Goal: Task Accomplishment & Management: Complete application form

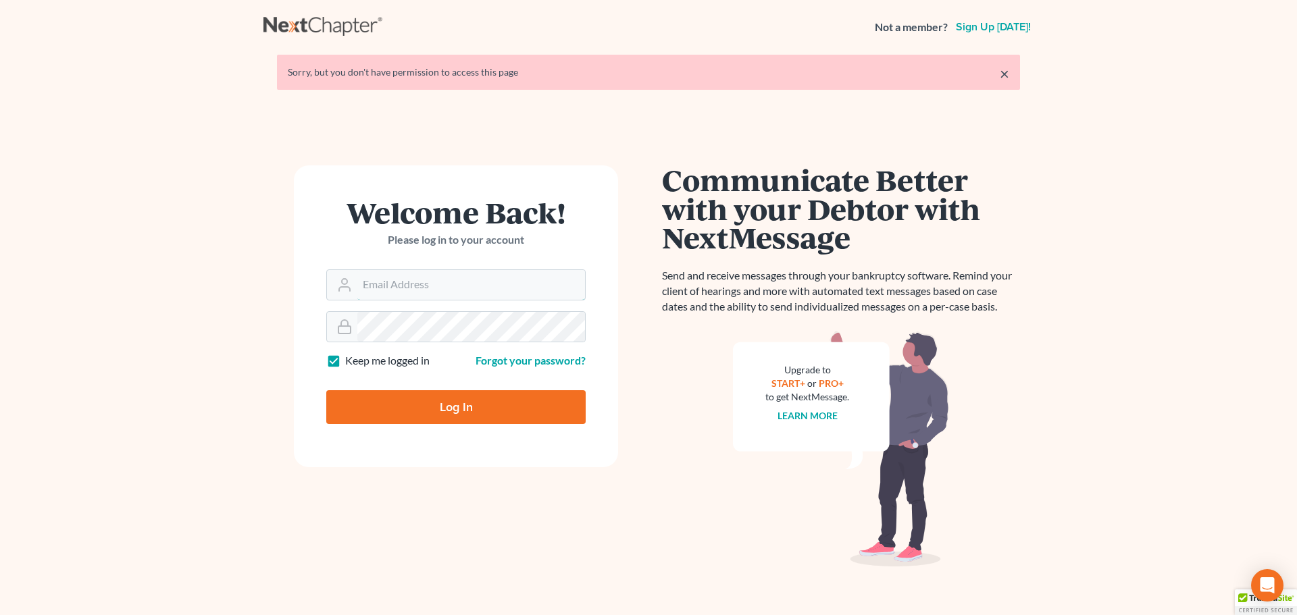
type input "[PERSON_NAME][EMAIL_ADDRESS][DOMAIN_NAME]"
click at [470, 400] on input "Log In" at bounding box center [455, 407] width 259 height 34
type input "Thinking..."
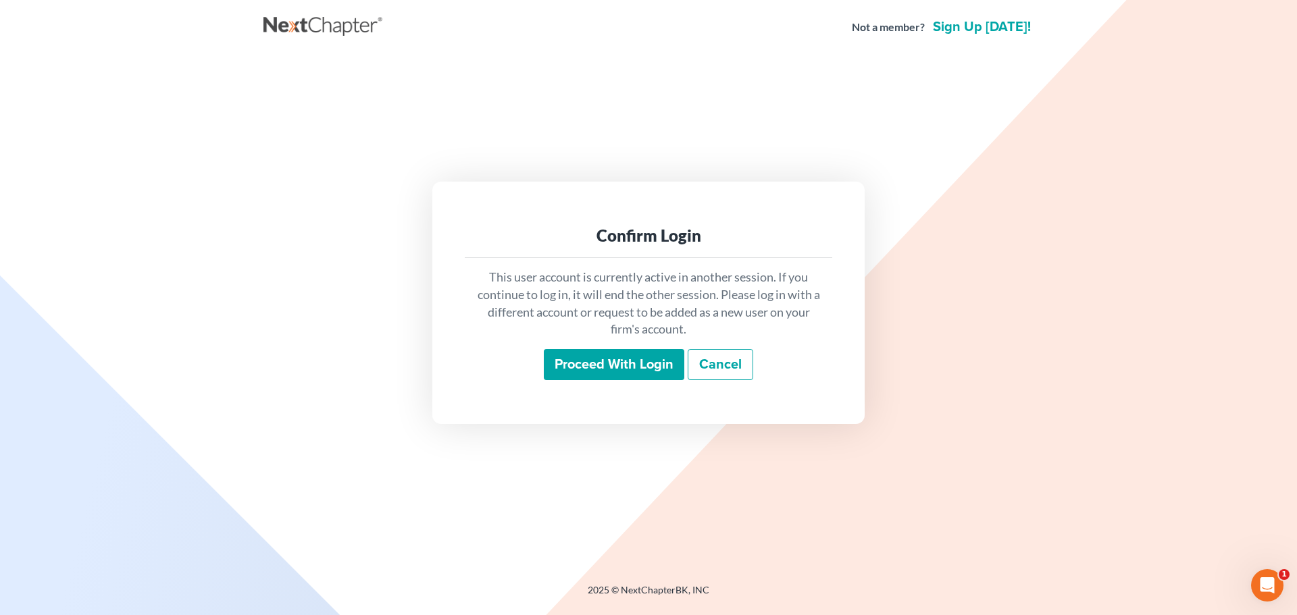
click at [585, 363] on input "Proceed with login" at bounding box center [614, 364] width 140 height 31
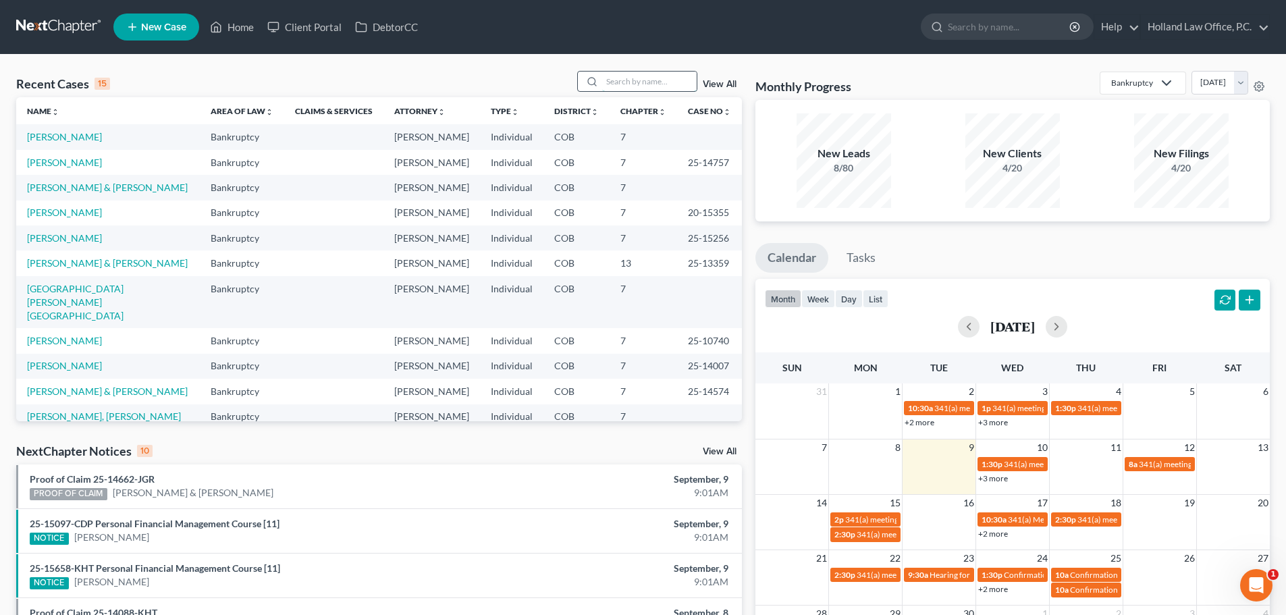
click at [628, 78] on input "search" at bounding box center [649, 82] width 95 height 20
type input "c"
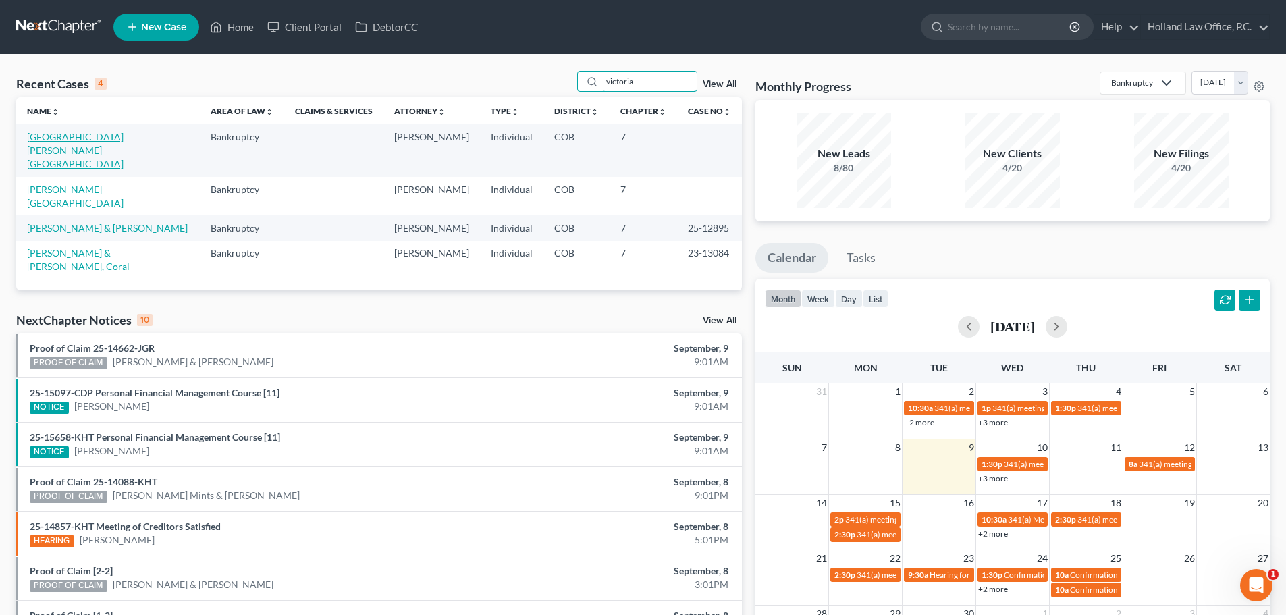
type input "victoria"
click at [63, 138] on link "[GEOGRAPHIC_DATA][PERSON_NAME][GEOGRAPHIC_DATA]" at bounding box center [75, 150] width 97 height 38
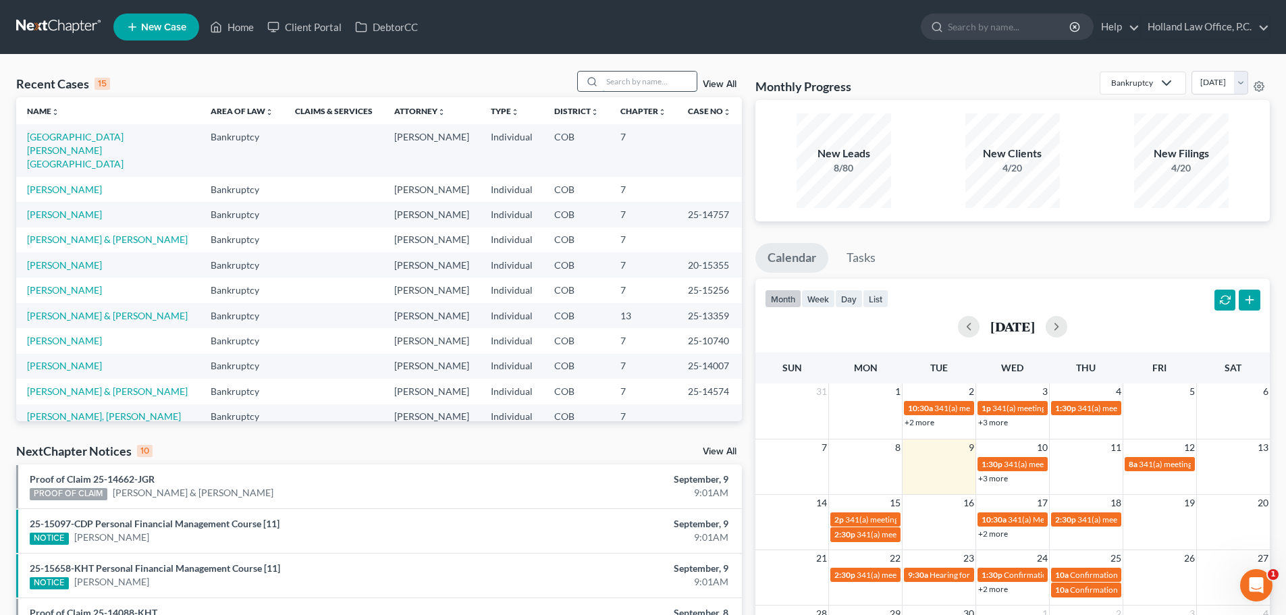
click at [629, 80] on input "search" at bounding box center [649, 82] width 95 height 20
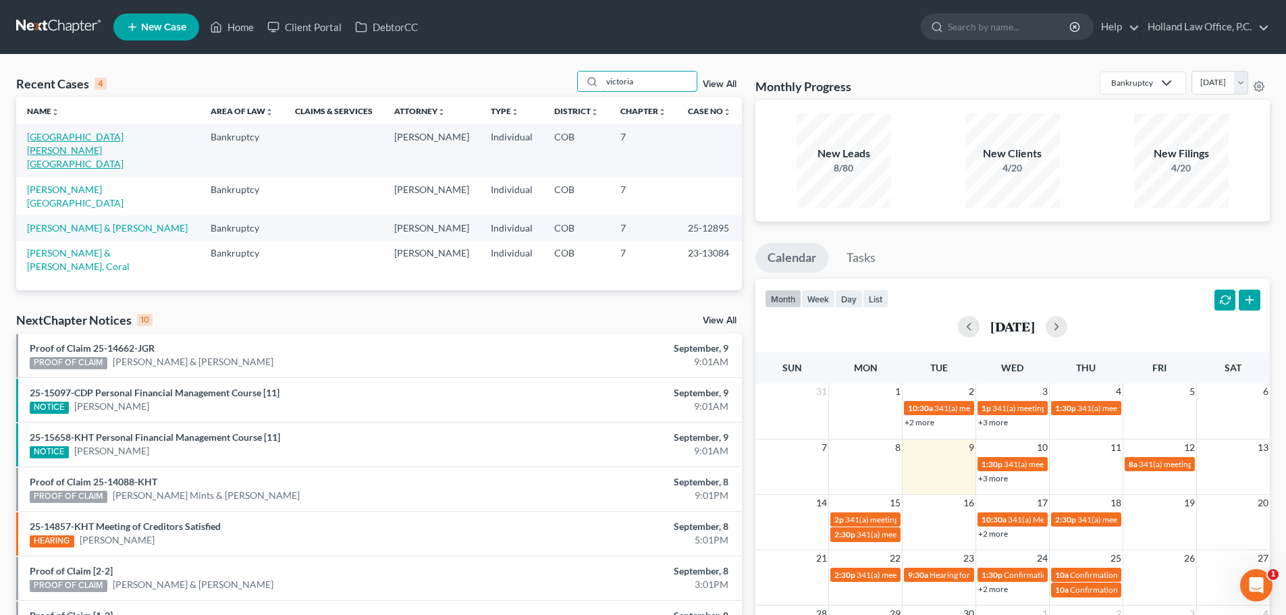
type input "victoria"
click at [90, 136] on link "Medrano, Victoria" at bounding box center [75, 150] width 97 height 38
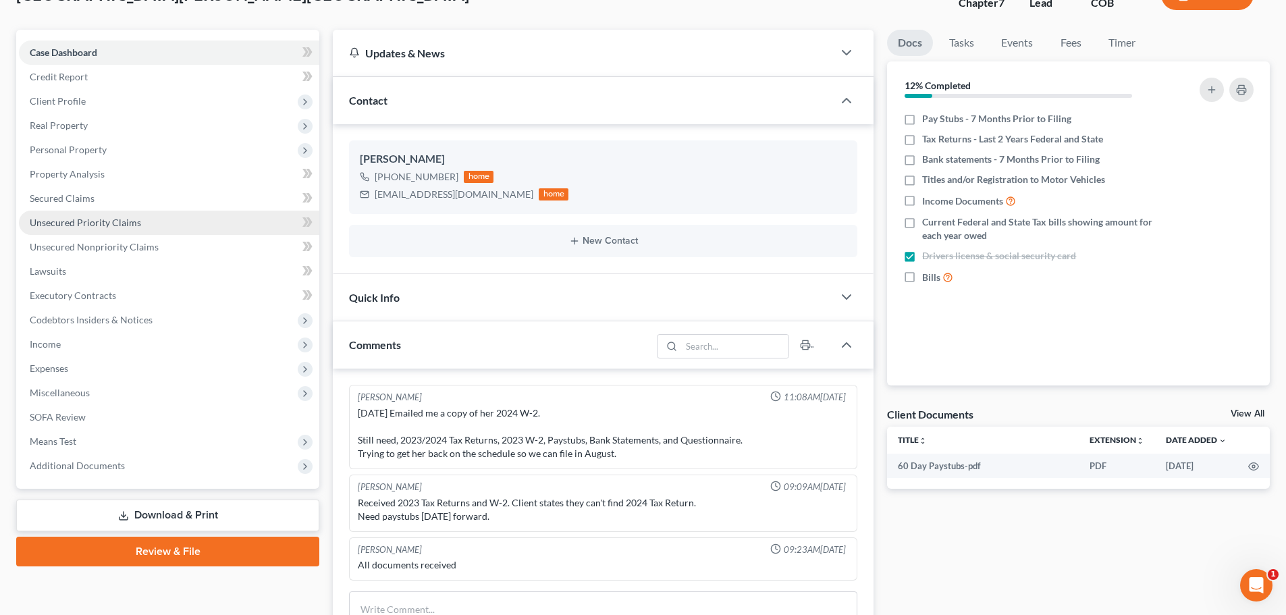
scroll to position [68, 0]
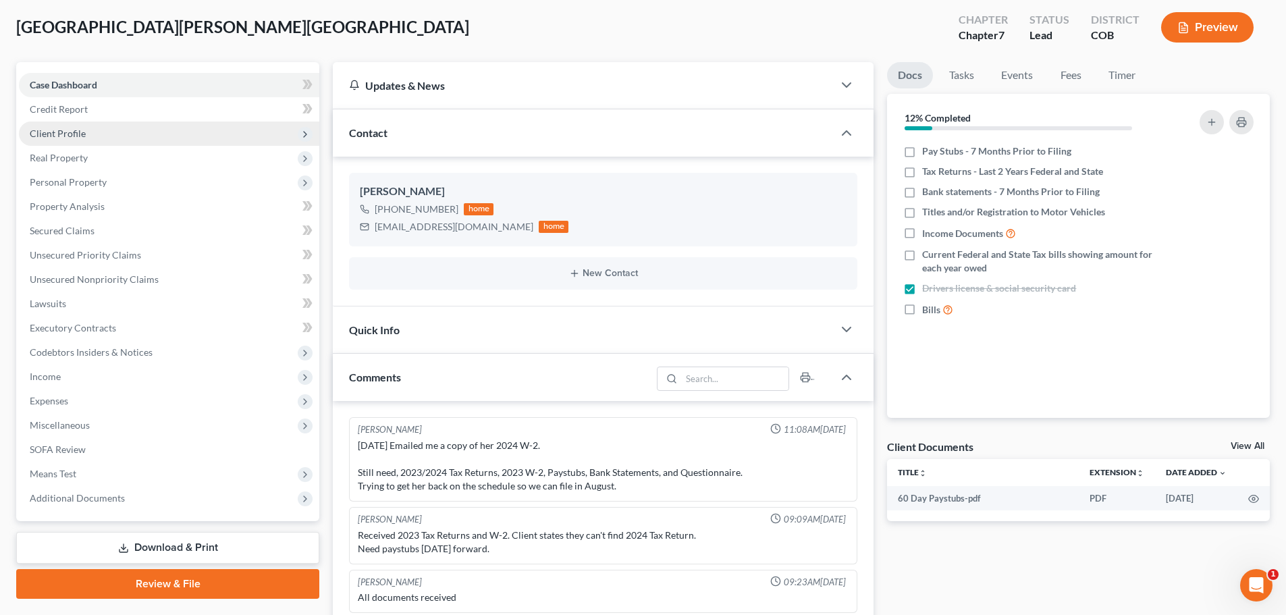
click at [69, 134] on span "Client Profile" at bounding box center [58, 133] width 56 height 11
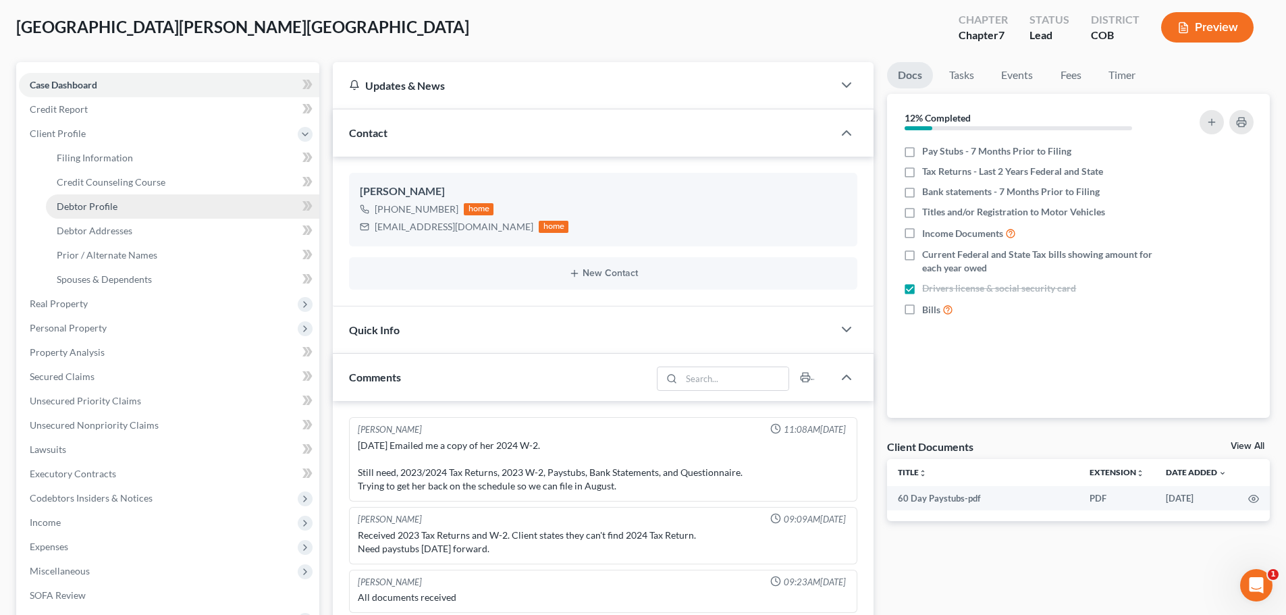
click at [103, 209] on span "Debtor Profile" at bounding box center [87, 206] width 61 height 11
select select "0"
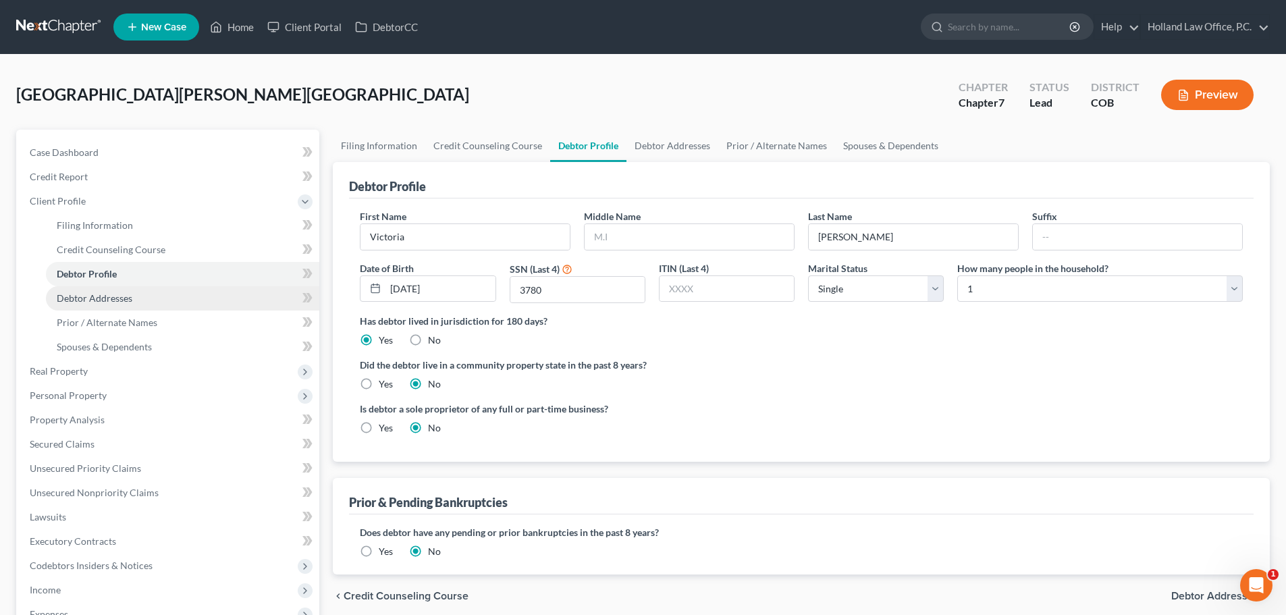
click at [111, 296] on span "Debtor Addresses" at bounding box center [95, 297] width 76 height 11
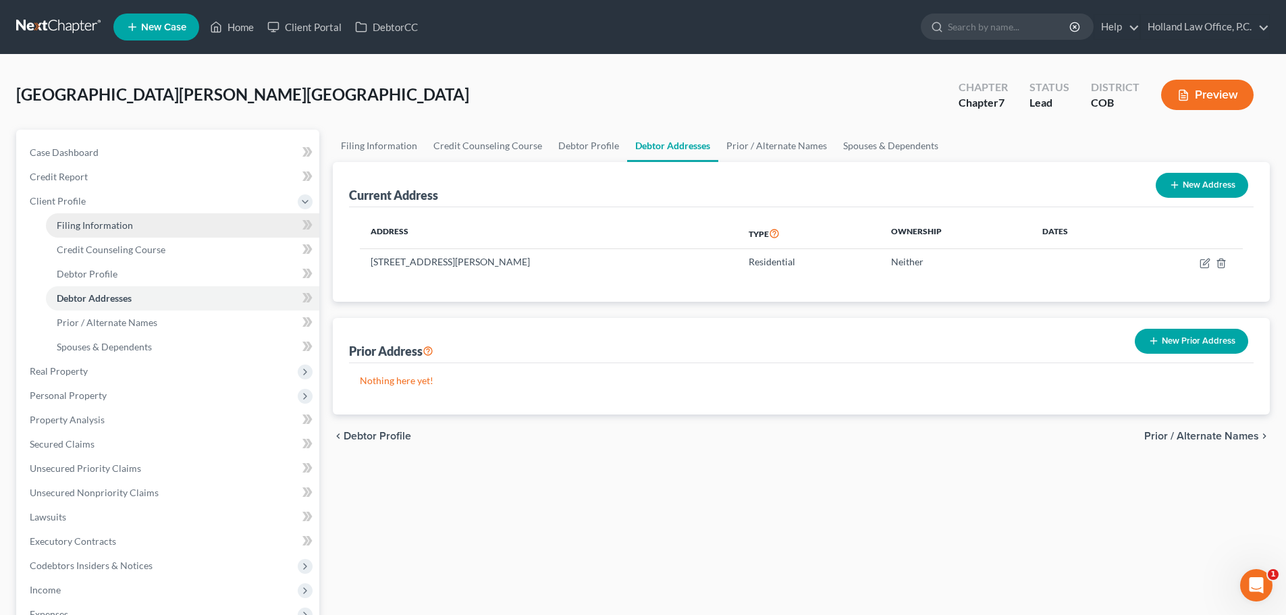
click at [115, 226] on span "Filing Information" at bounding box center [95, 224] width 76 height 11
select select "1"
select select "0"
select select "5"
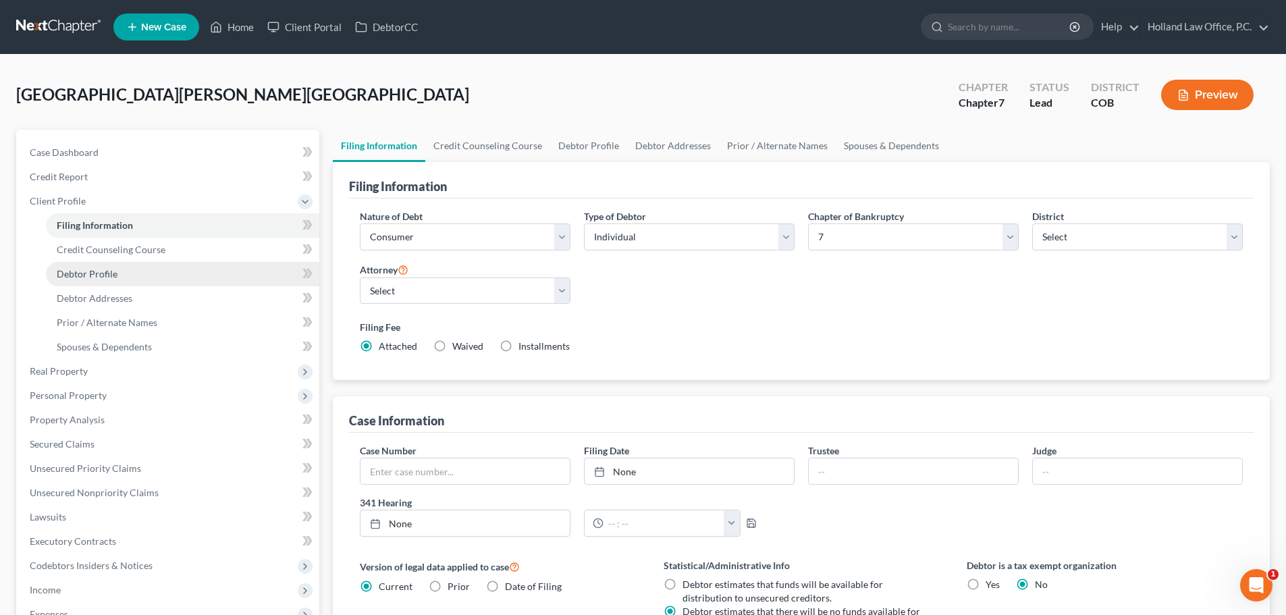
click at [105, 272] on span "Debtor Profile" at bounding box center [87, 273] width 61 height 11
select select "0"
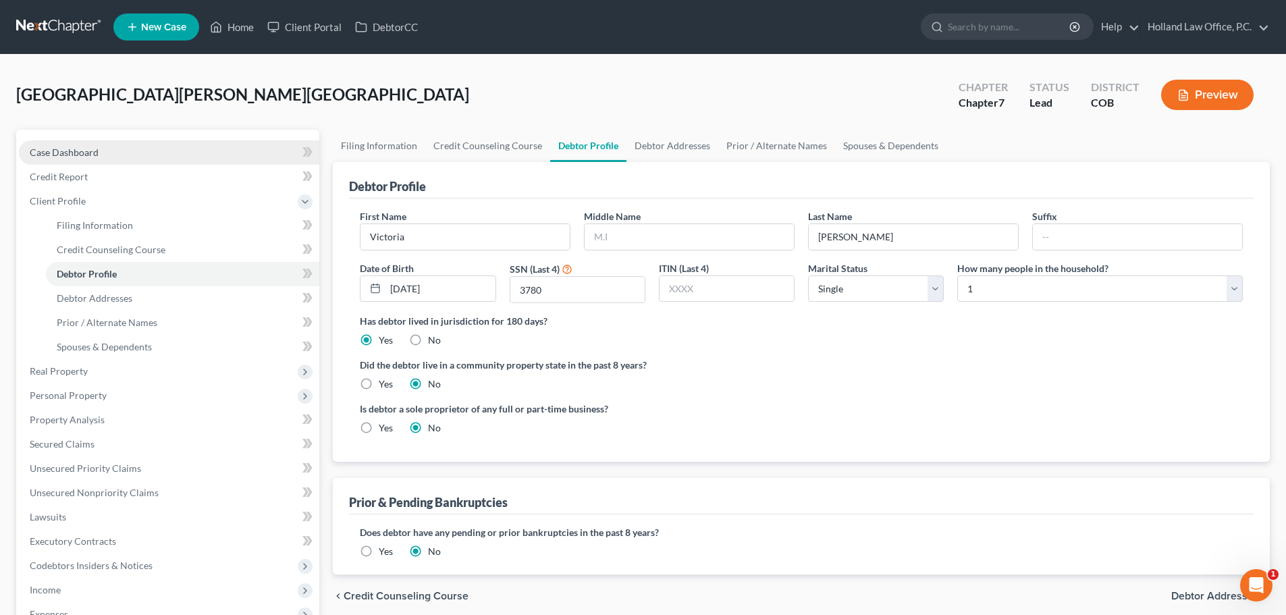
click at [74, 149] on span "Case Dashboard" at bounding box center [64, 152] width 69 height 11
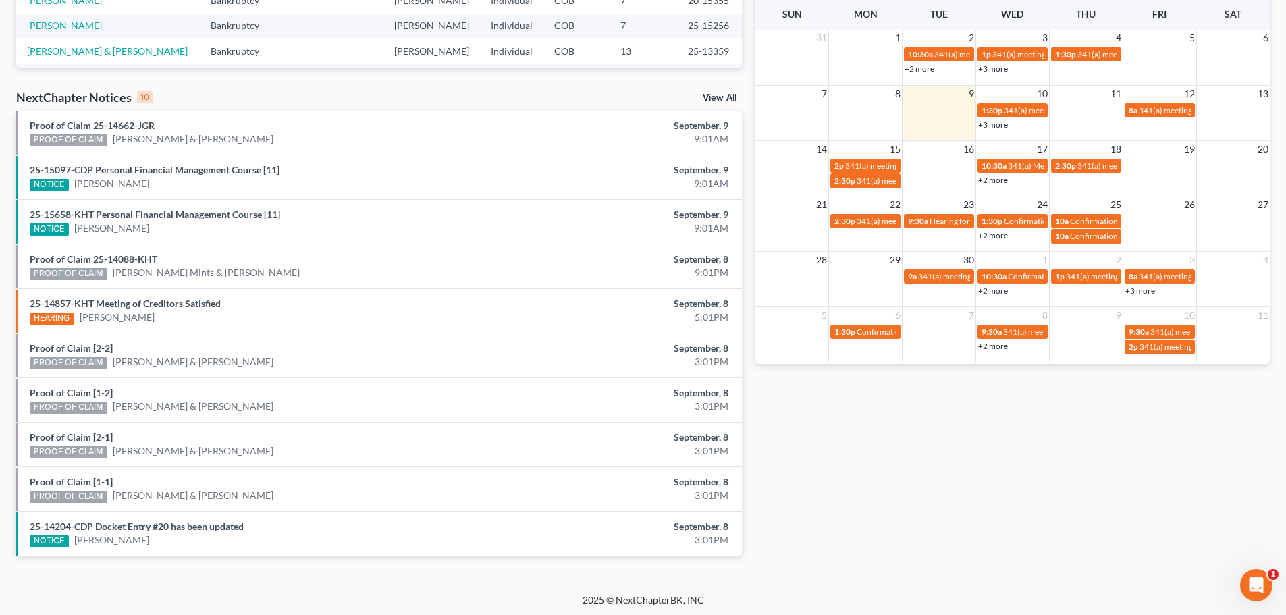
scroll to position [357, 0]
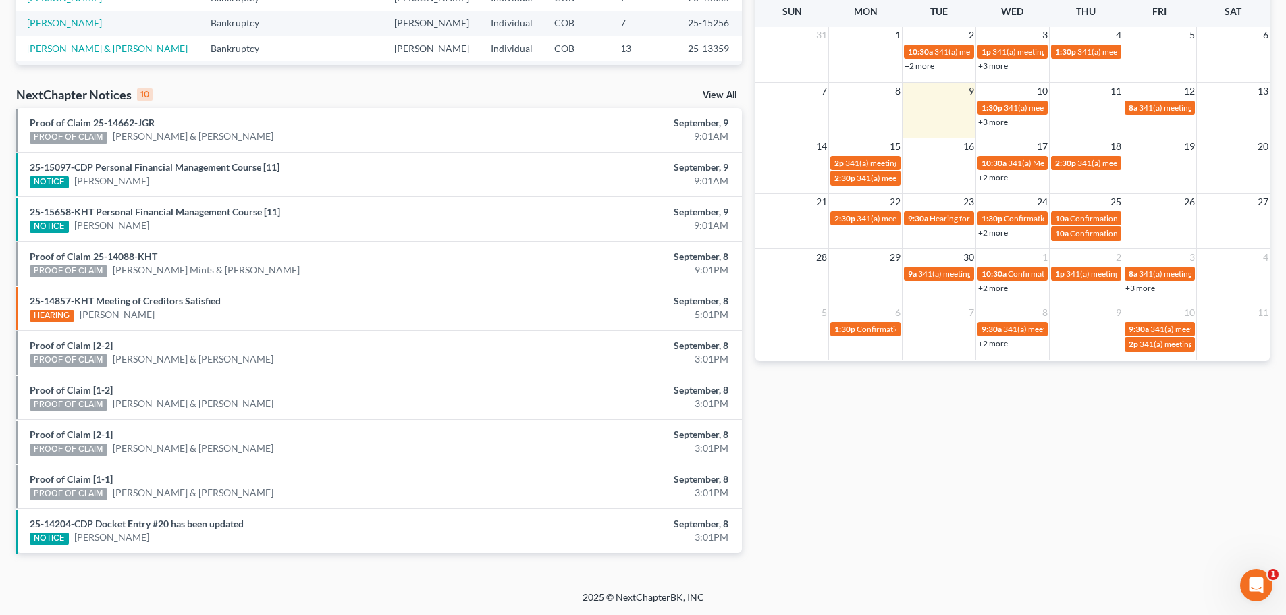
click at [138, 315] on link "[PERSON_NAME]" at bounding box center [117, 315] width 75 height 14
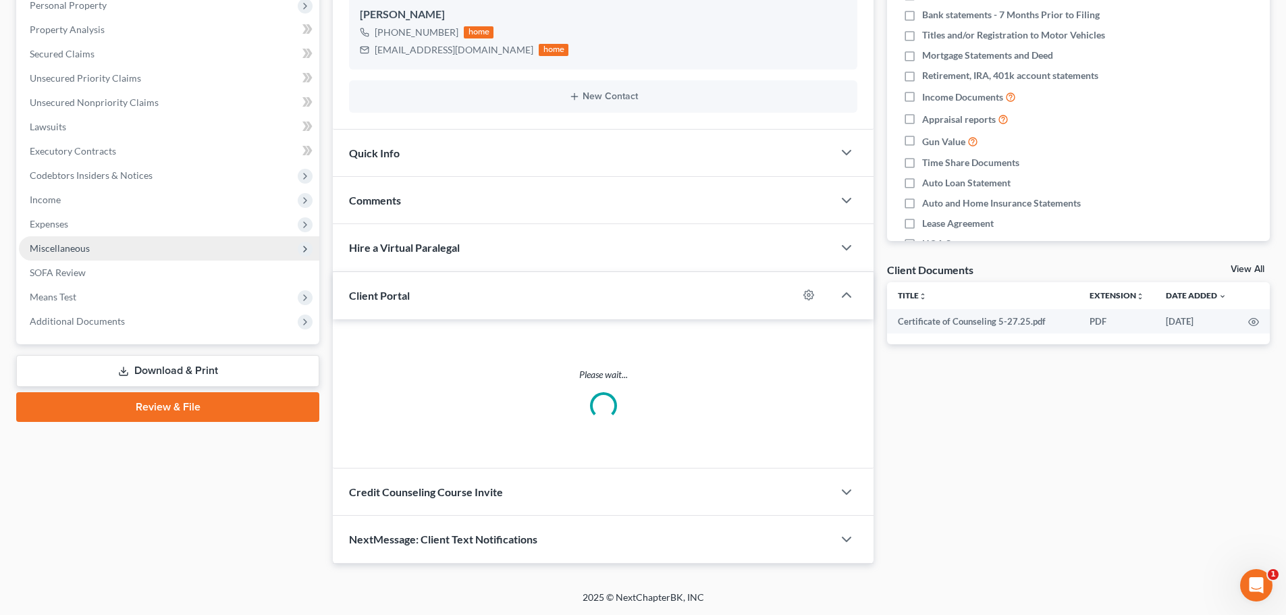
scroll to position [179, 0]
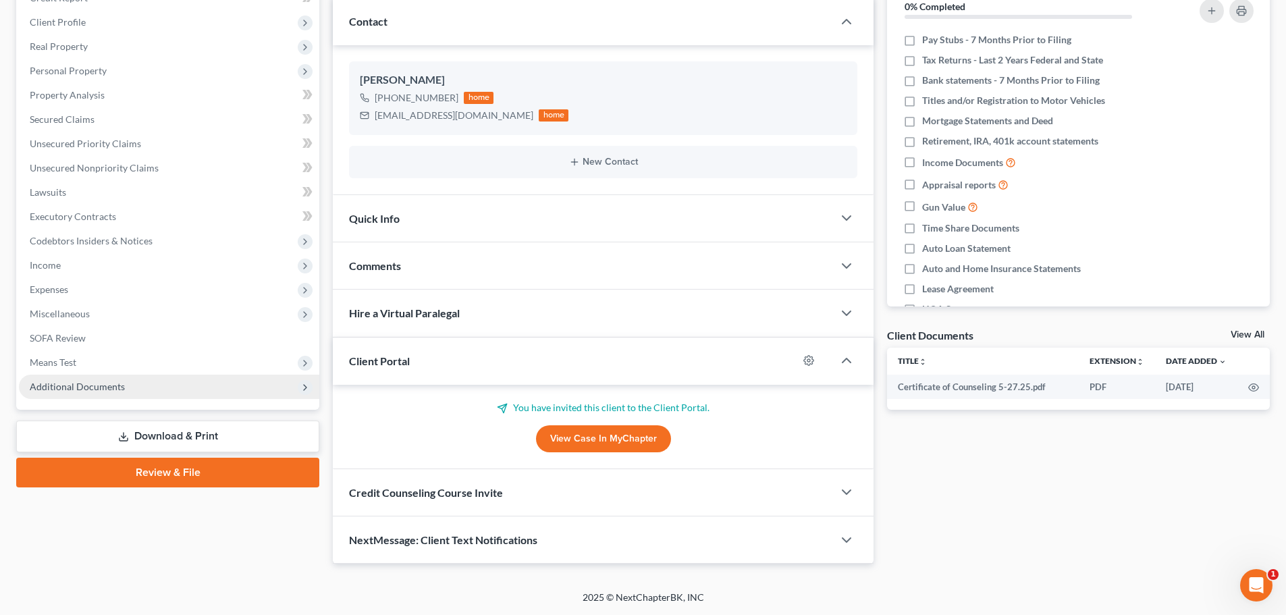
click at [75, 392] on span "Additional Documents" at bounding box center [77, 386] width 95 height 11
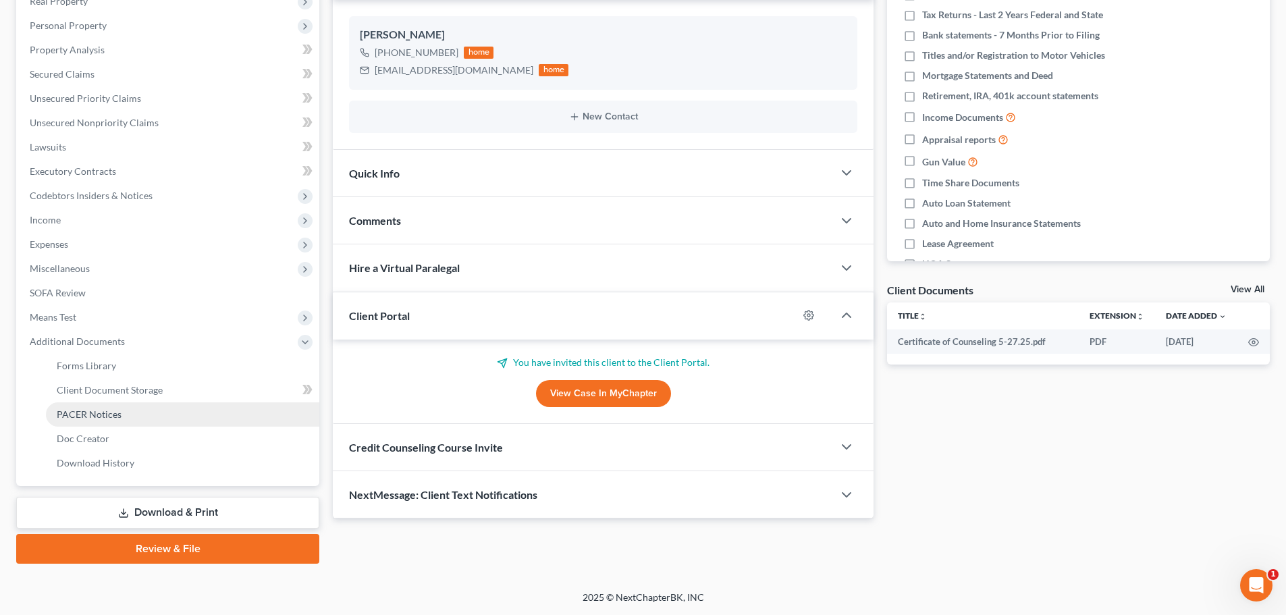
click at [75, 407] on link "PACER Notices" at bounding box center [182, 414] width 273 height 24
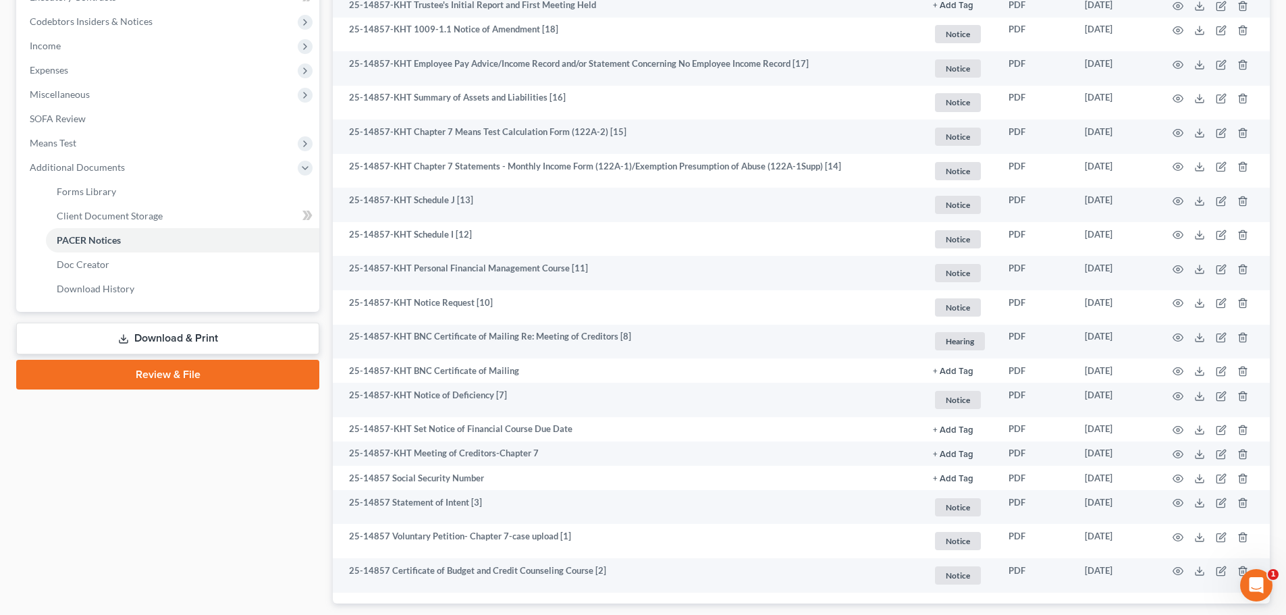
scroll to position [481, 0]
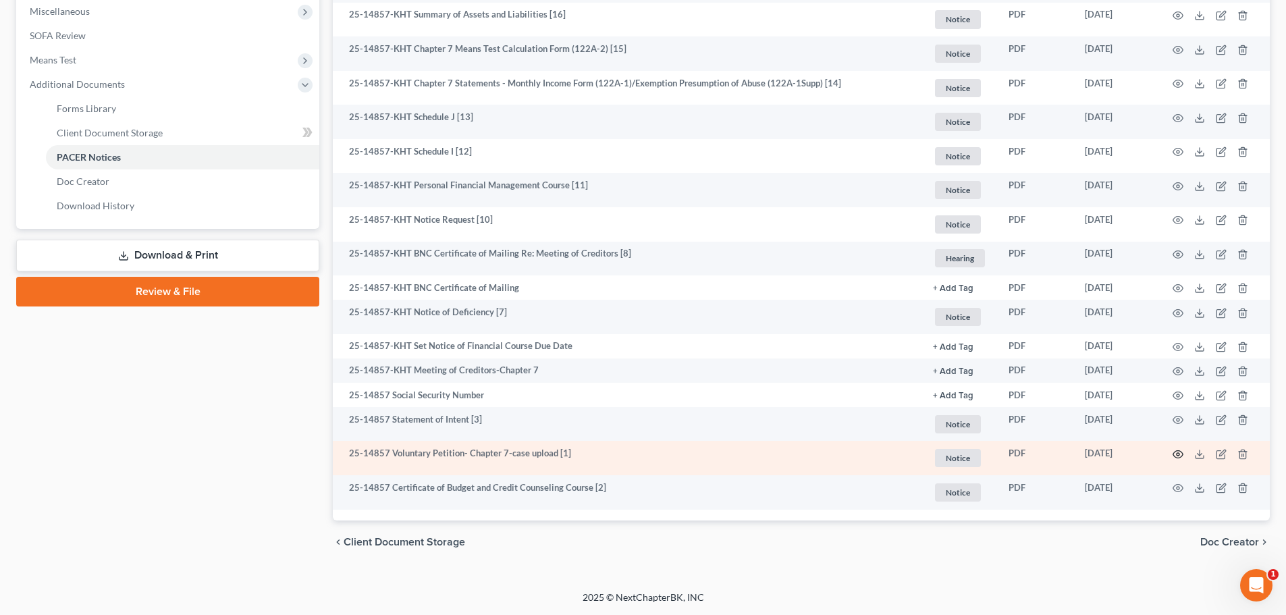
click at [1179, 457] on icon "button" at bounding box center [1178, 454] width 11 height 11
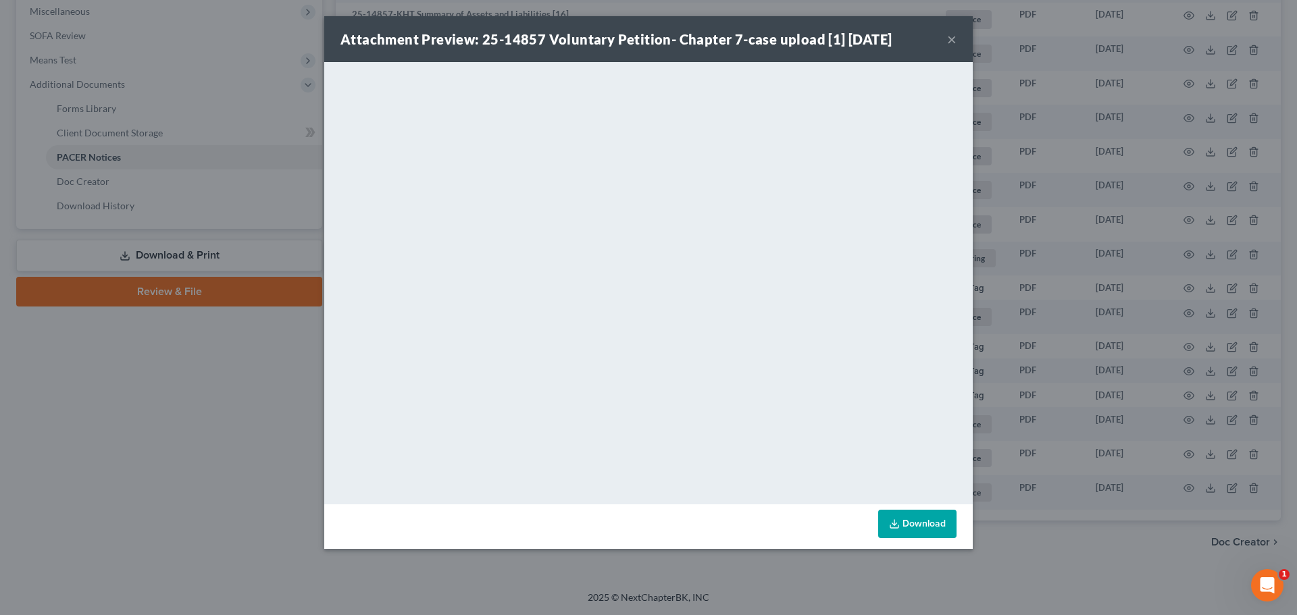
click at [950, 38] on button "×" at bounding box center [951, 39] width 9 height 16
